Goal: Information Seeking & Learning: Stay updated

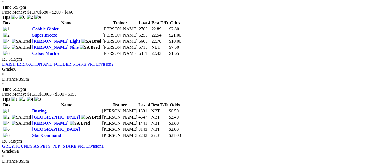
scroll to position [581, 0]
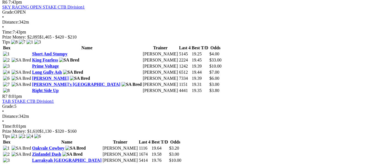
scroll to position [802, 0]
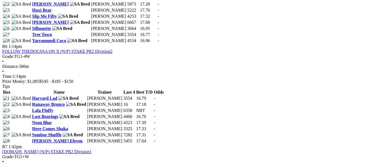
scroll to position [691, 0]
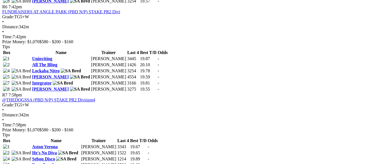
scroll to position [719, 0]
